Goal: Communication & Community: Participate in discussion

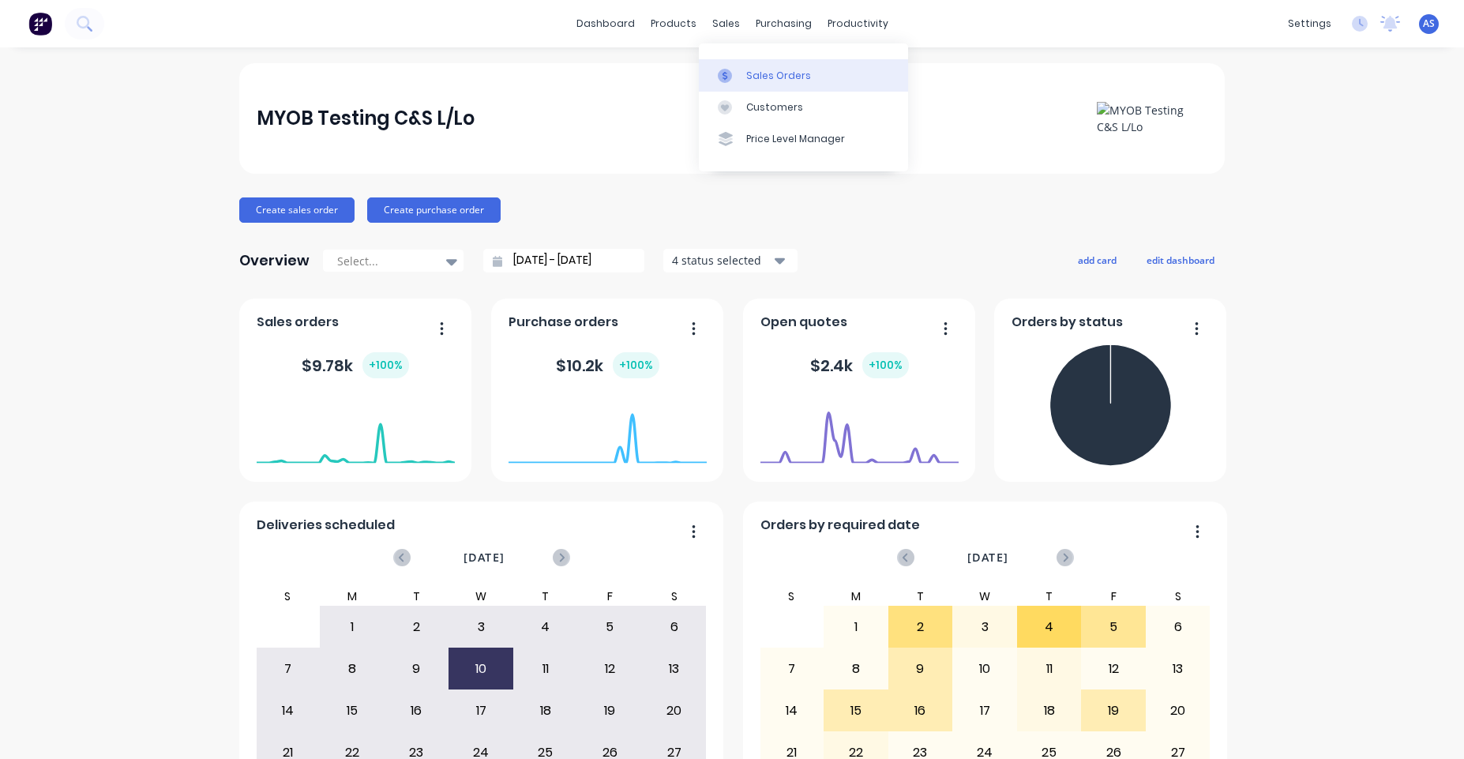
click at [737, 63] on link "Sales Orders" at bounding box center [803, 75] width 209 height 32
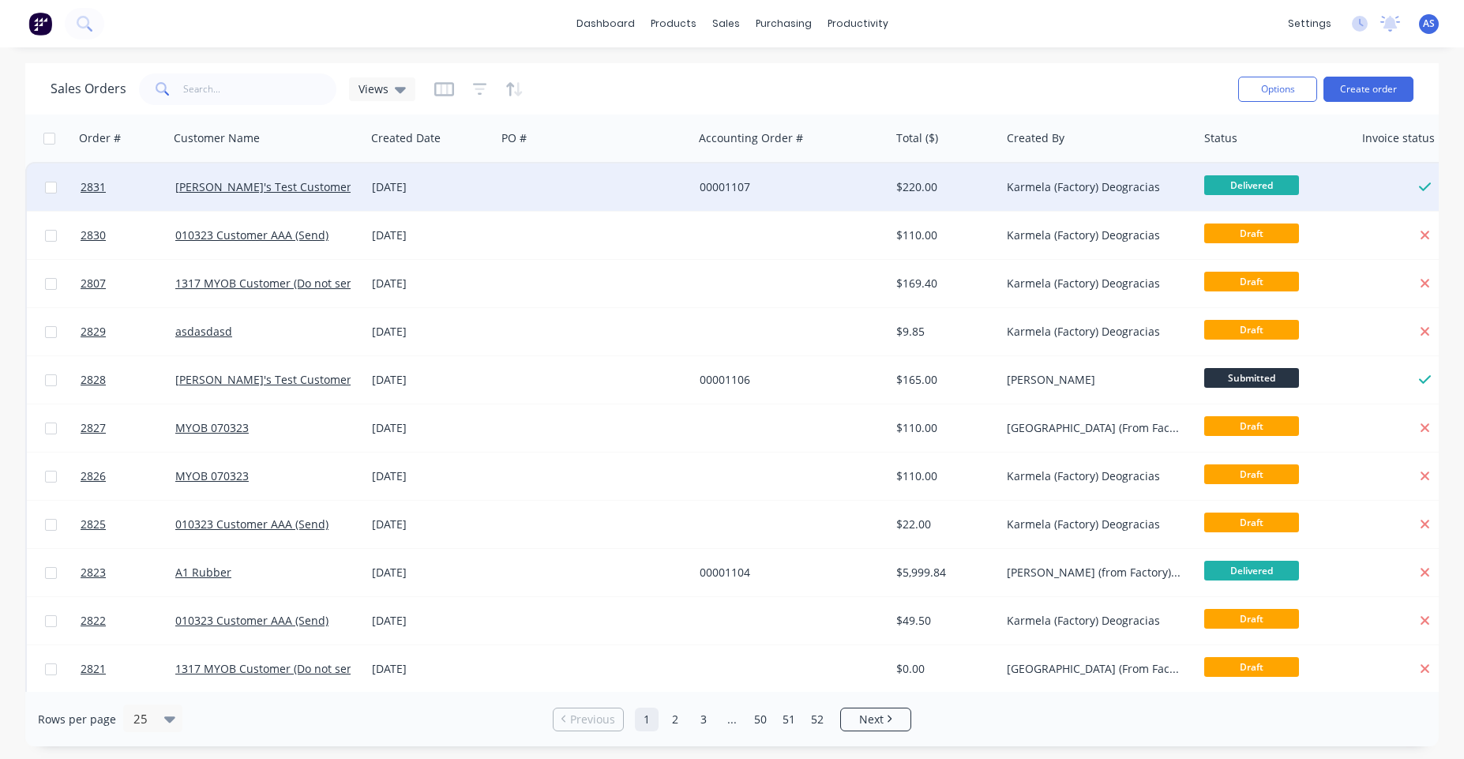
click at [804, 190] on div "00001107" at bounding box center [786, 187] width 175 height 16
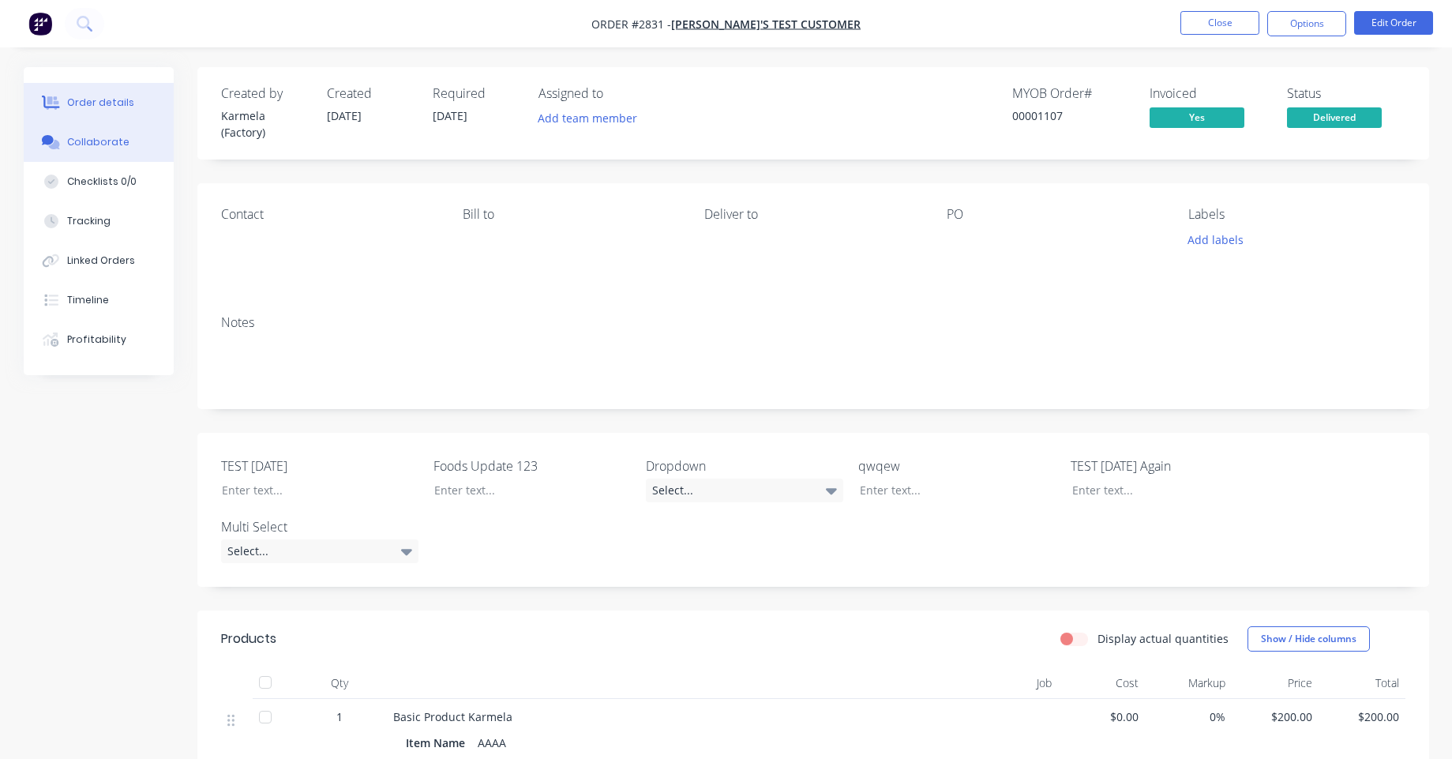
click at [107, 134] on button "Collaborate" at bounding box center [99, 141] width 150 height 39
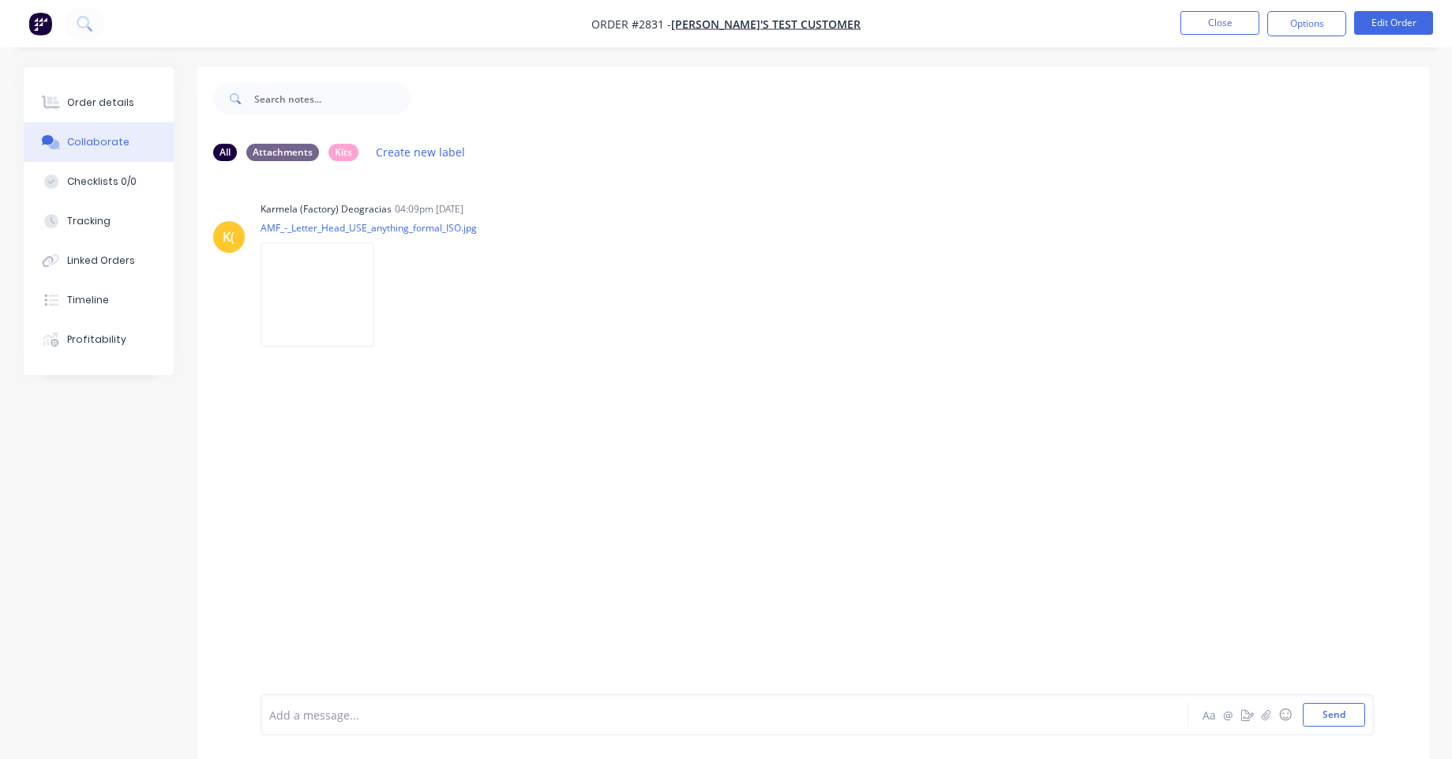
click at [296, 704] on div "Add a message..." at bounding box center [680, 715] width 822 height 24
click at [1263, 716] on icon "button" at bounding box center [1265, 714] width 9 height 11
click at [439, 639] on div at bounding box center [817, 662] width 1096 height 81
click at [1337, 708] on button "Send" at bounding box center [1334, 715] width 62 height 24
click at [402, 400] on div "sample_500kb.csv" at bounding box center [418, 394] width 314 height 14
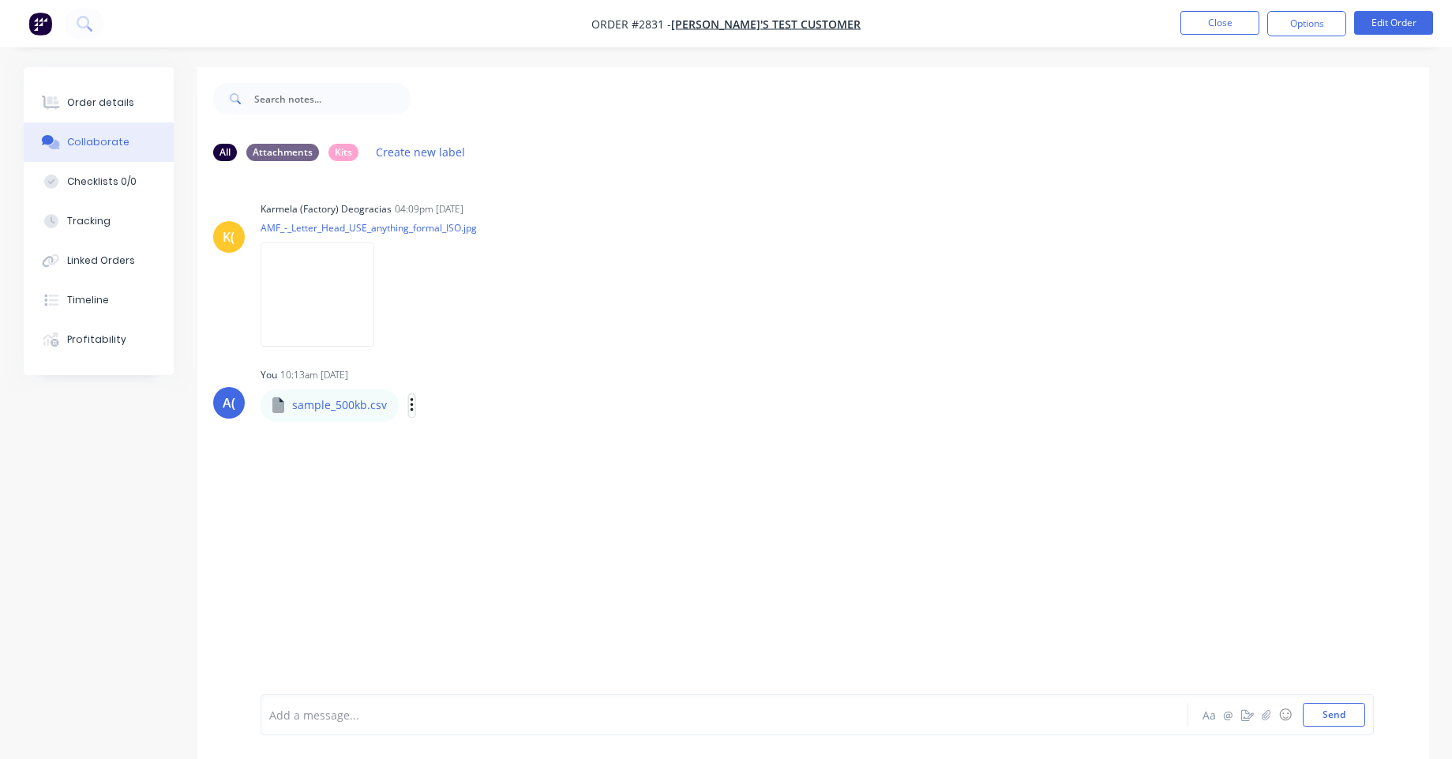
click at [410, 400] on icon "button" at bounding box center [411, 405] width 3 height 14
click at [379, 469] on div "K( Karmela (Factory) Deogracias 04:09pm 22/09/25 AMF_-_Letter_Head_USE_anything…" at bounding box center [813, 434] width 1232 height 520
click at [413, 401] on div "Labels Download Delete" at bounding box center [494, 405] width 178 height 23
click at [410, 401] on icon "button" at bounding box center [412, 405] width 5 height 18
click at [465, 451] on button "Download" at bounding box center [515, 447] width 178 height 36
